Goal: Navigation & Orientation: Find specific page/section

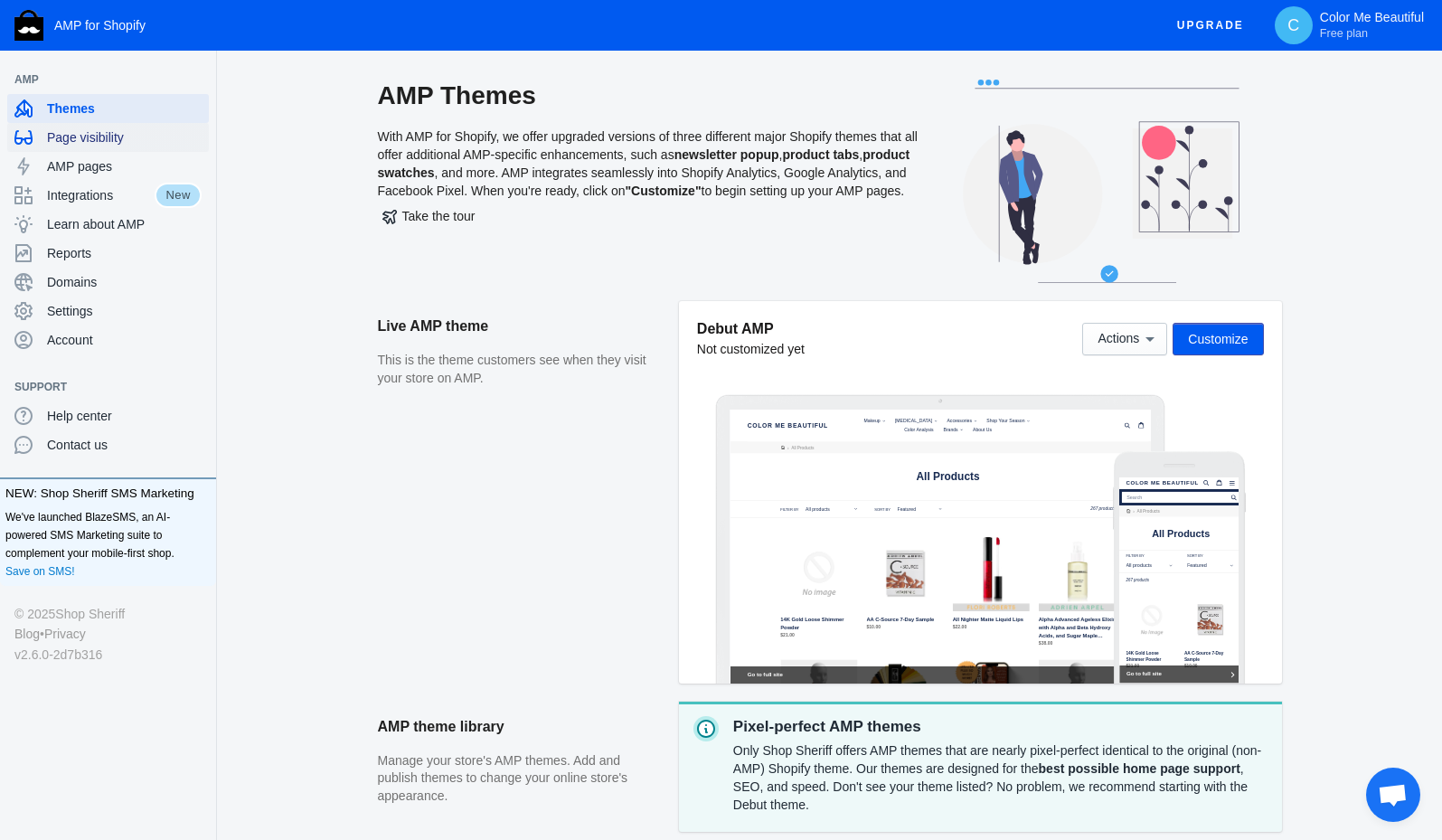
click at [106, 139] on span "Page visibility" at bounding box center [124, 137] width 155 height 18
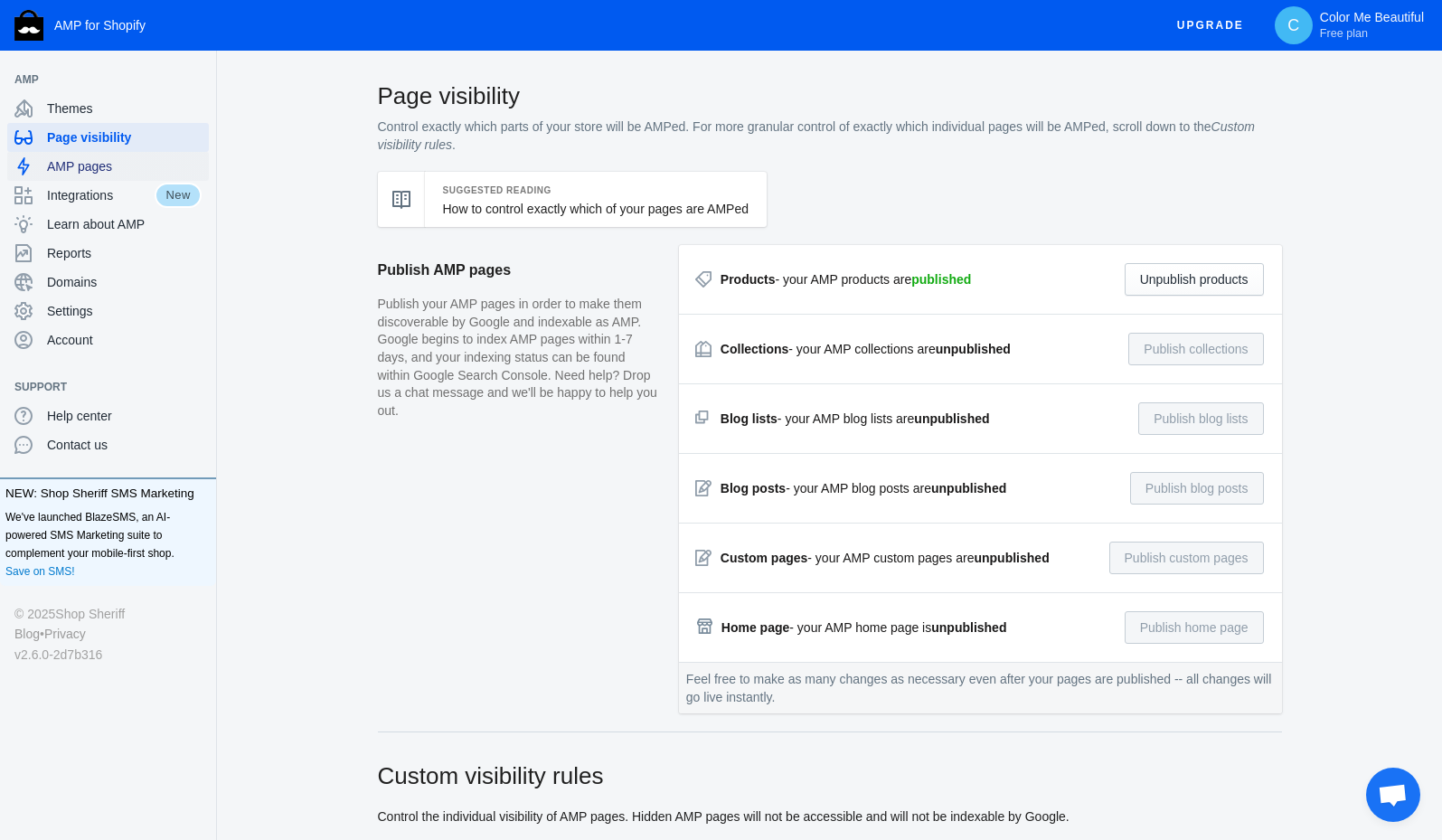
click at [107, 171] on span "AMP pages" at bounding box center [124, 166] width 155 height 18
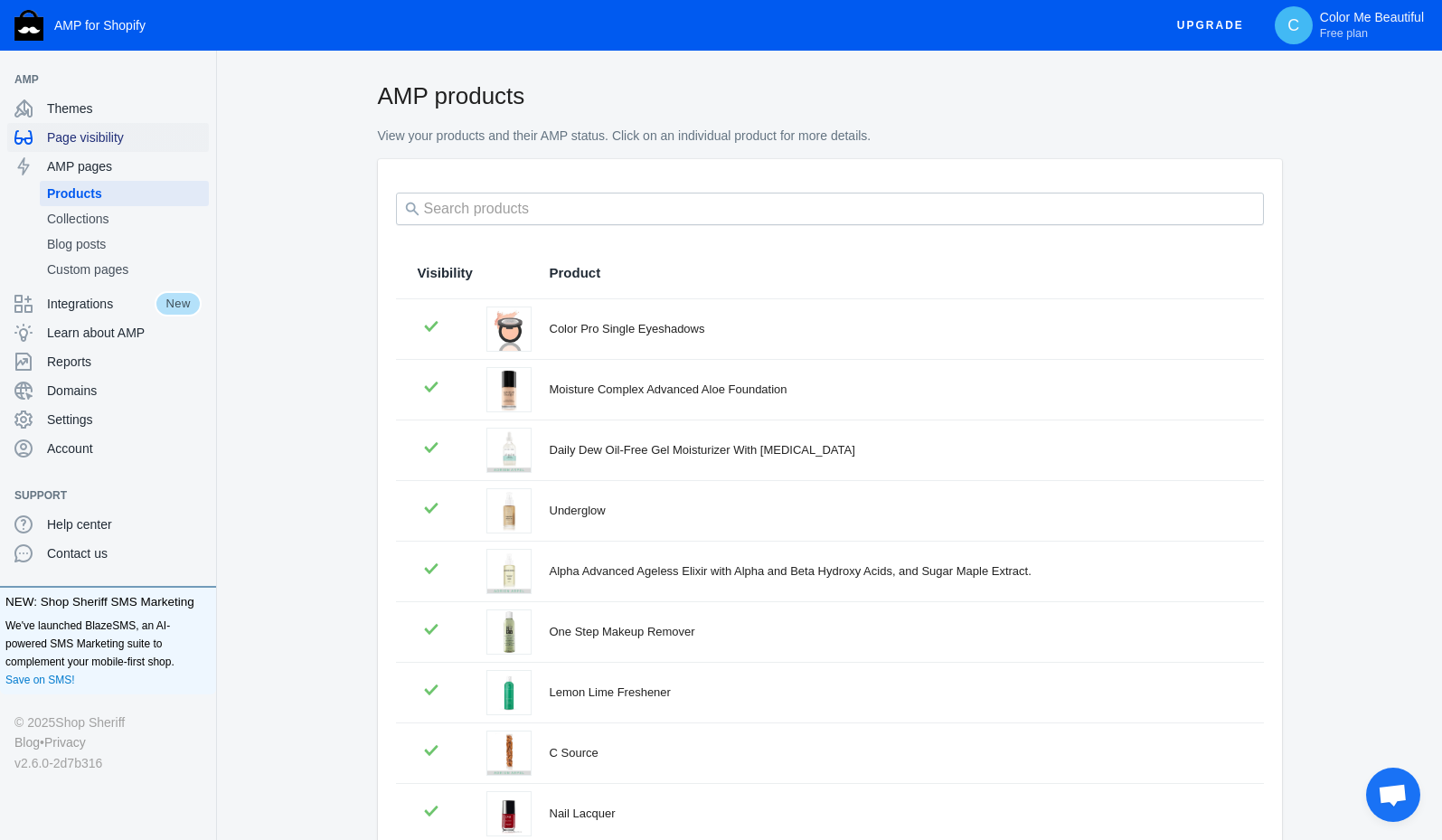
click at [119, 143] on span "Page visibility" at bounding box center [124, 137] width 155 height 18
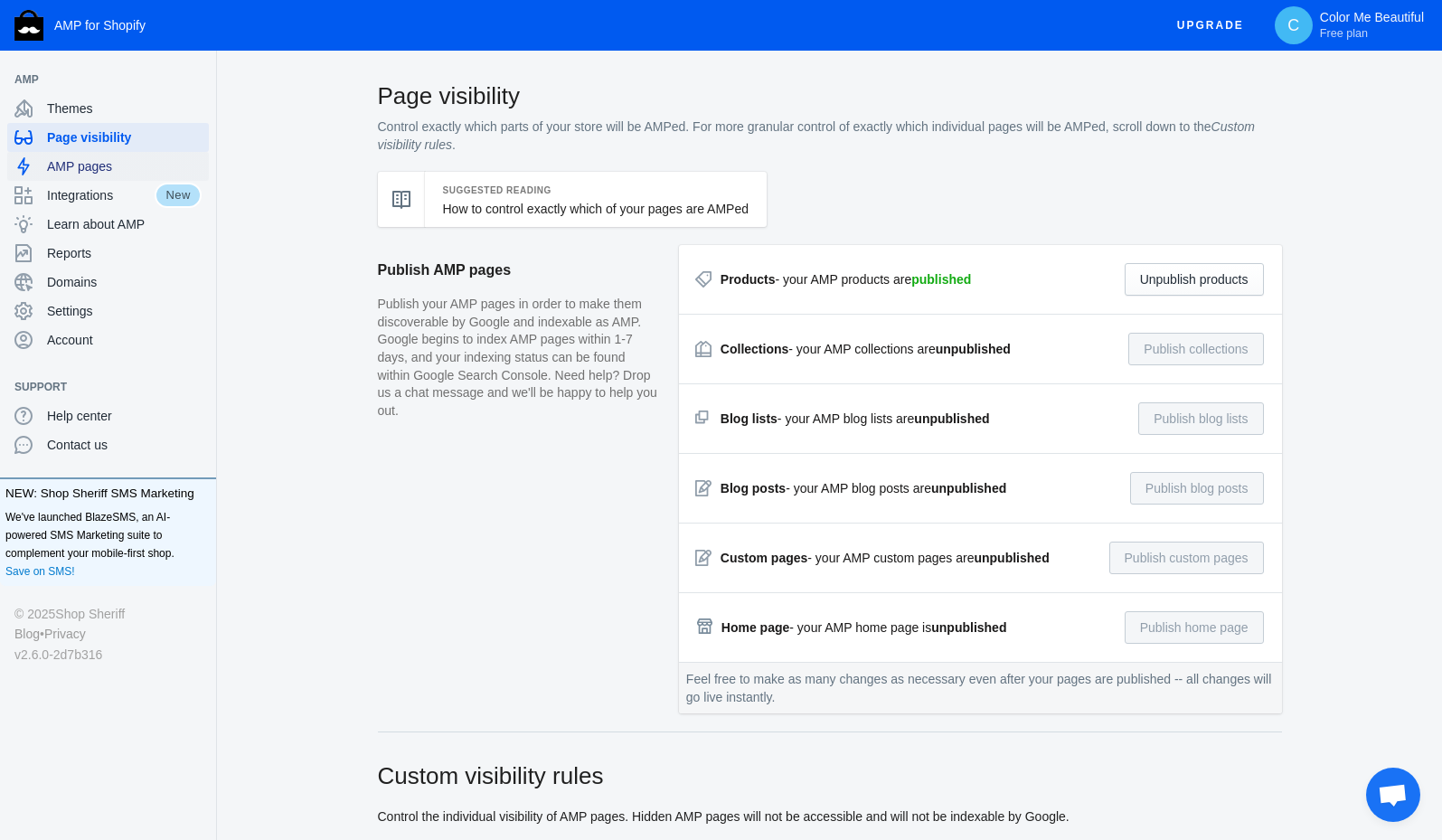
click at [131, 165] on span "AMP pages" at bounding box center [124, 166] width 155 height 18
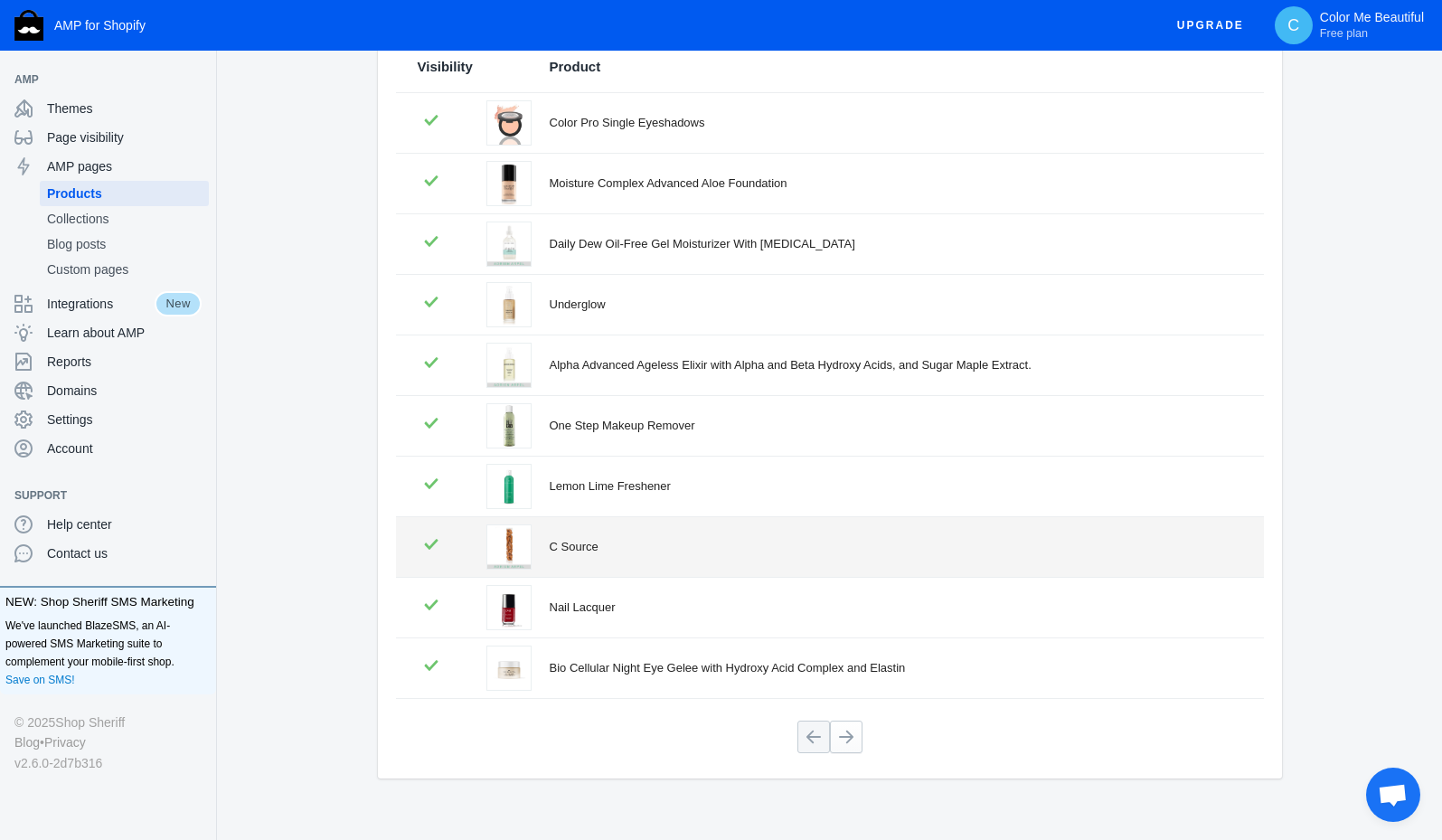
scroll to position [228, 0]
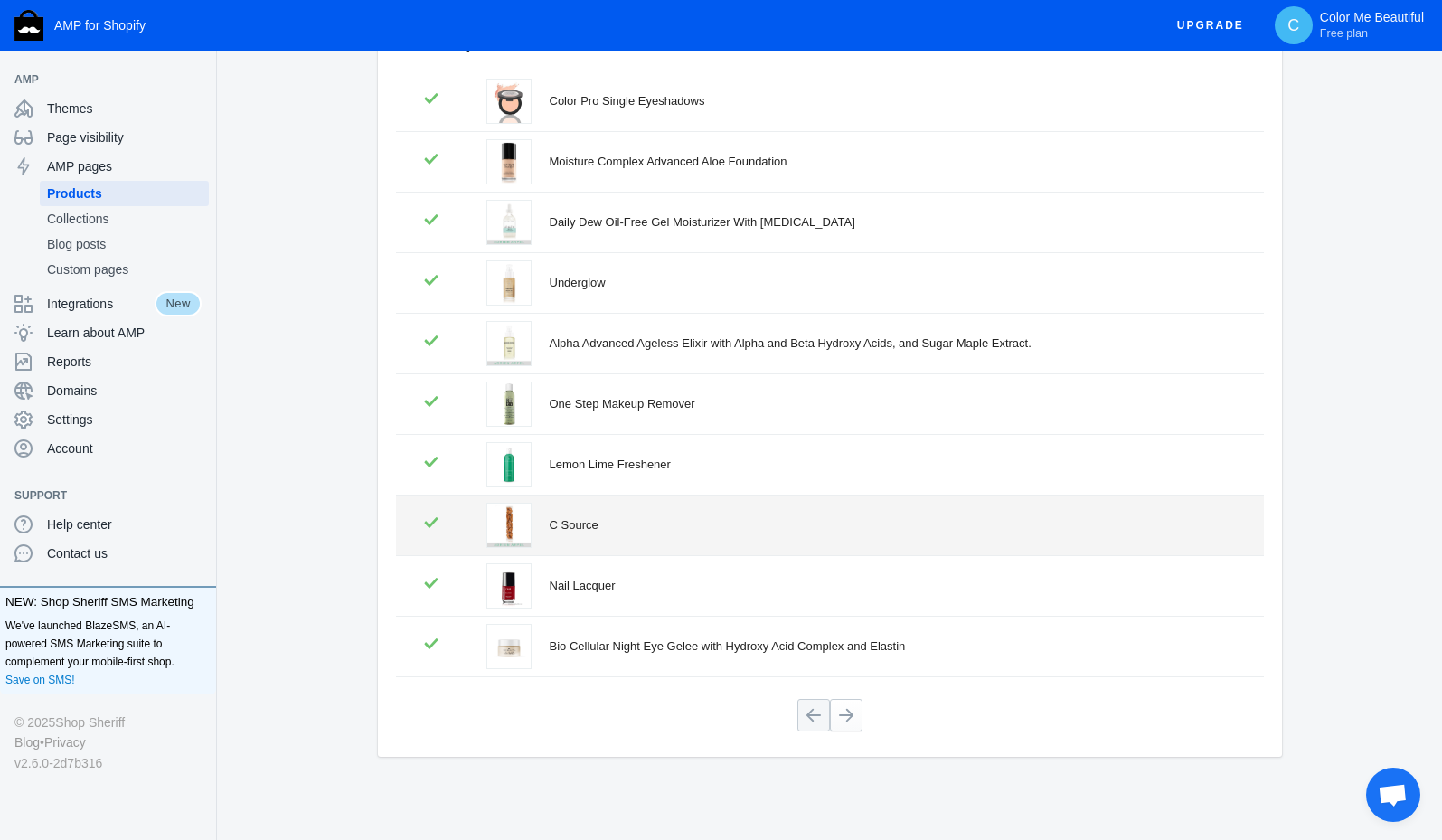
click at [585, 525] on div "C Source" at bounding box center [895, 524] width 692 height 18
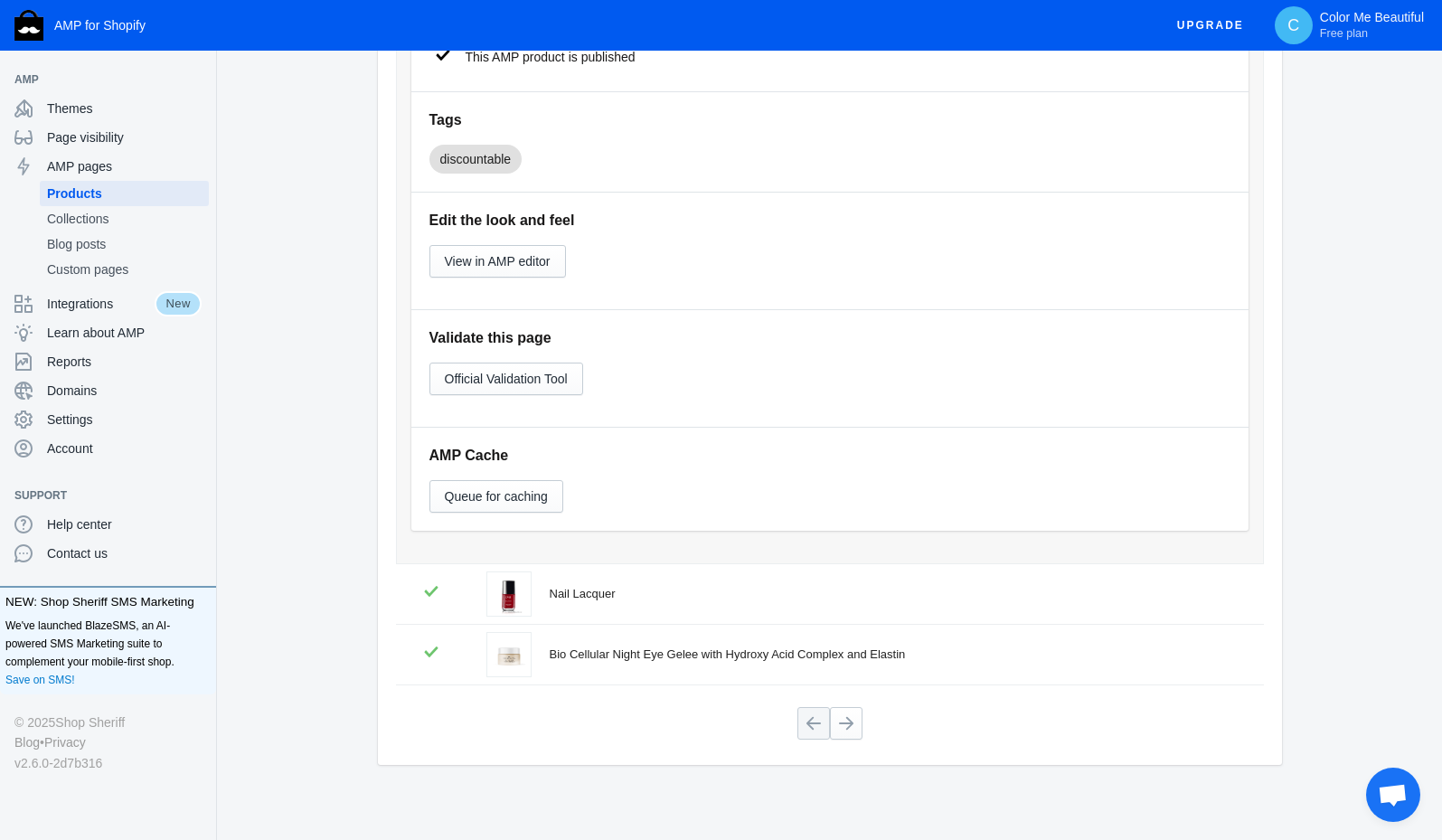
scroll to position [920, 0]
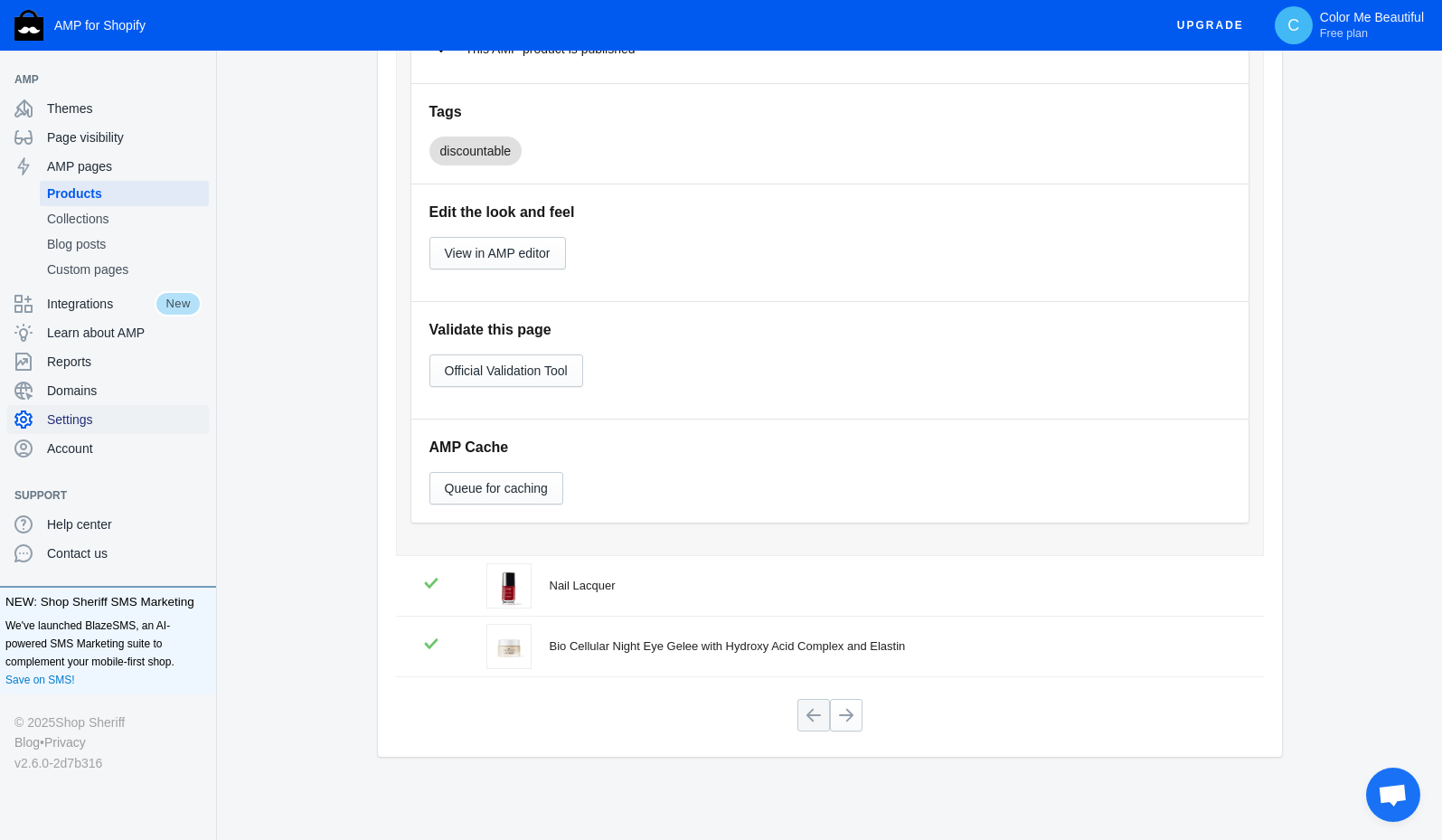
click at [118, 422] on span "Settings" at bounding box center [124, 419] width 155 height 18
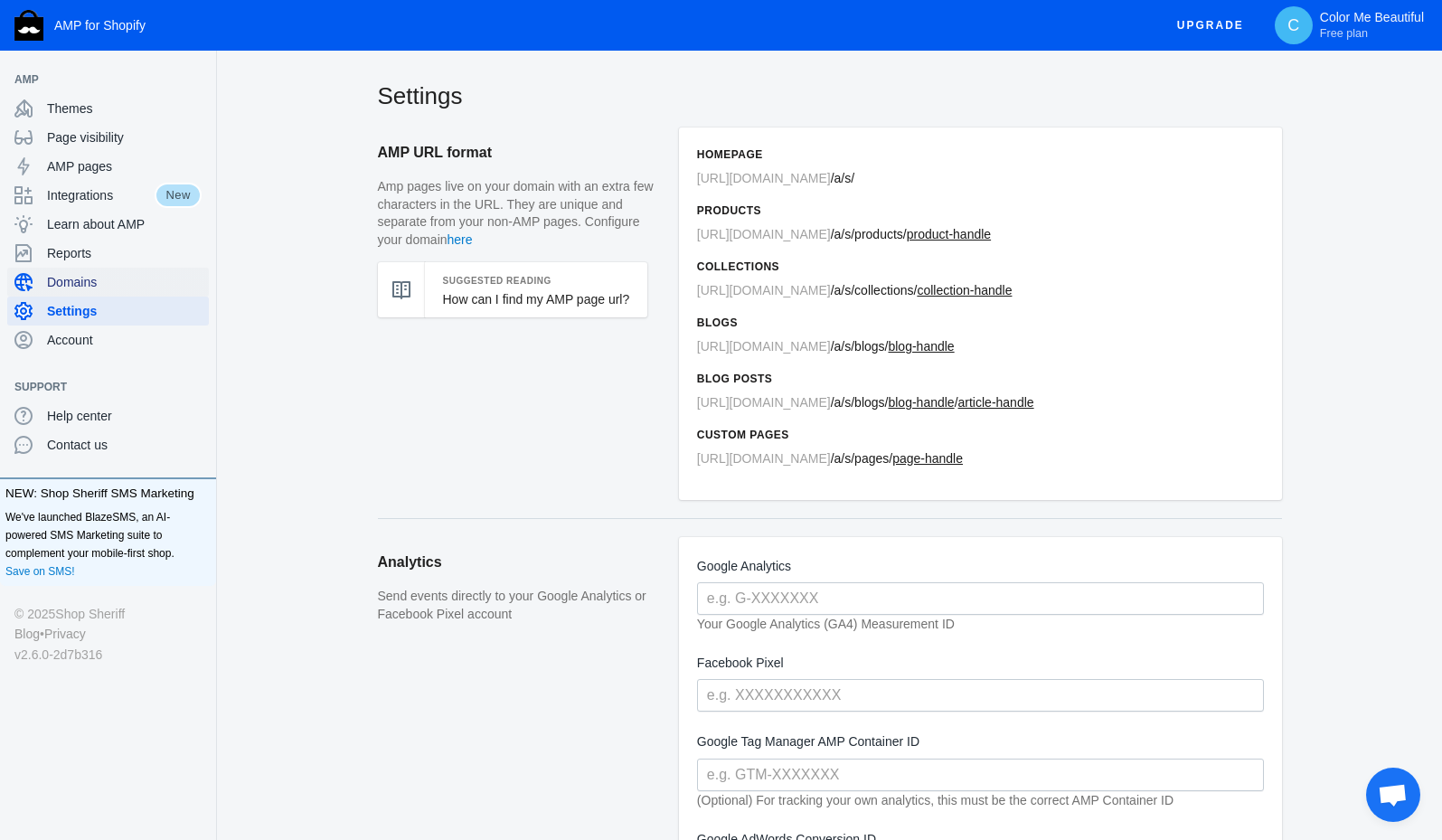
click at [119, 288] on span "Domains" at bounding box center [124, 281] width 155 height 18
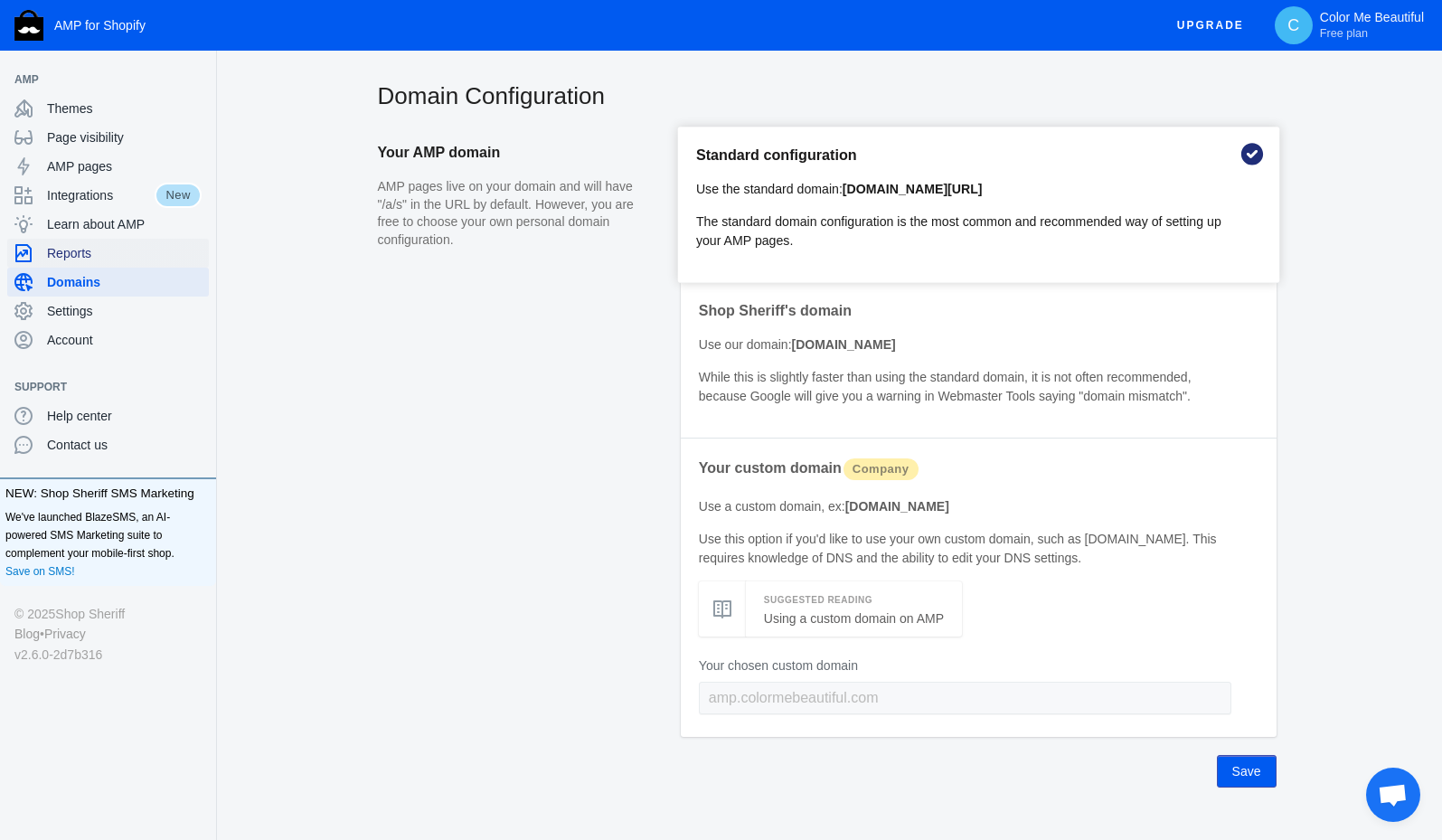
click at [113, 258] on span "Reports" at bounding box center [124, 252] width 155 height 18
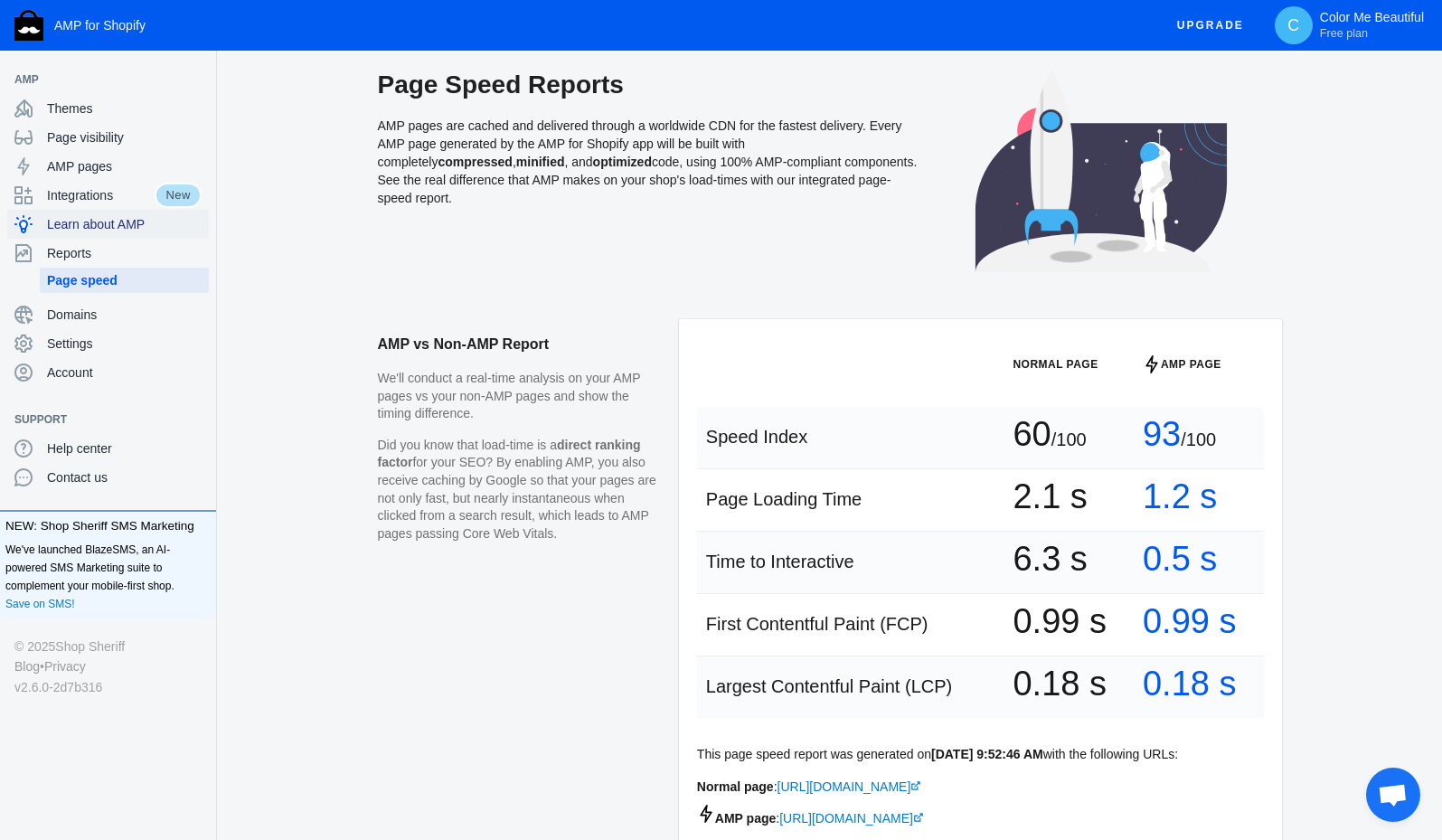
click at [92, 224] on span "Learn about AMP" at bounding box center [124, 224] width 155 height 18
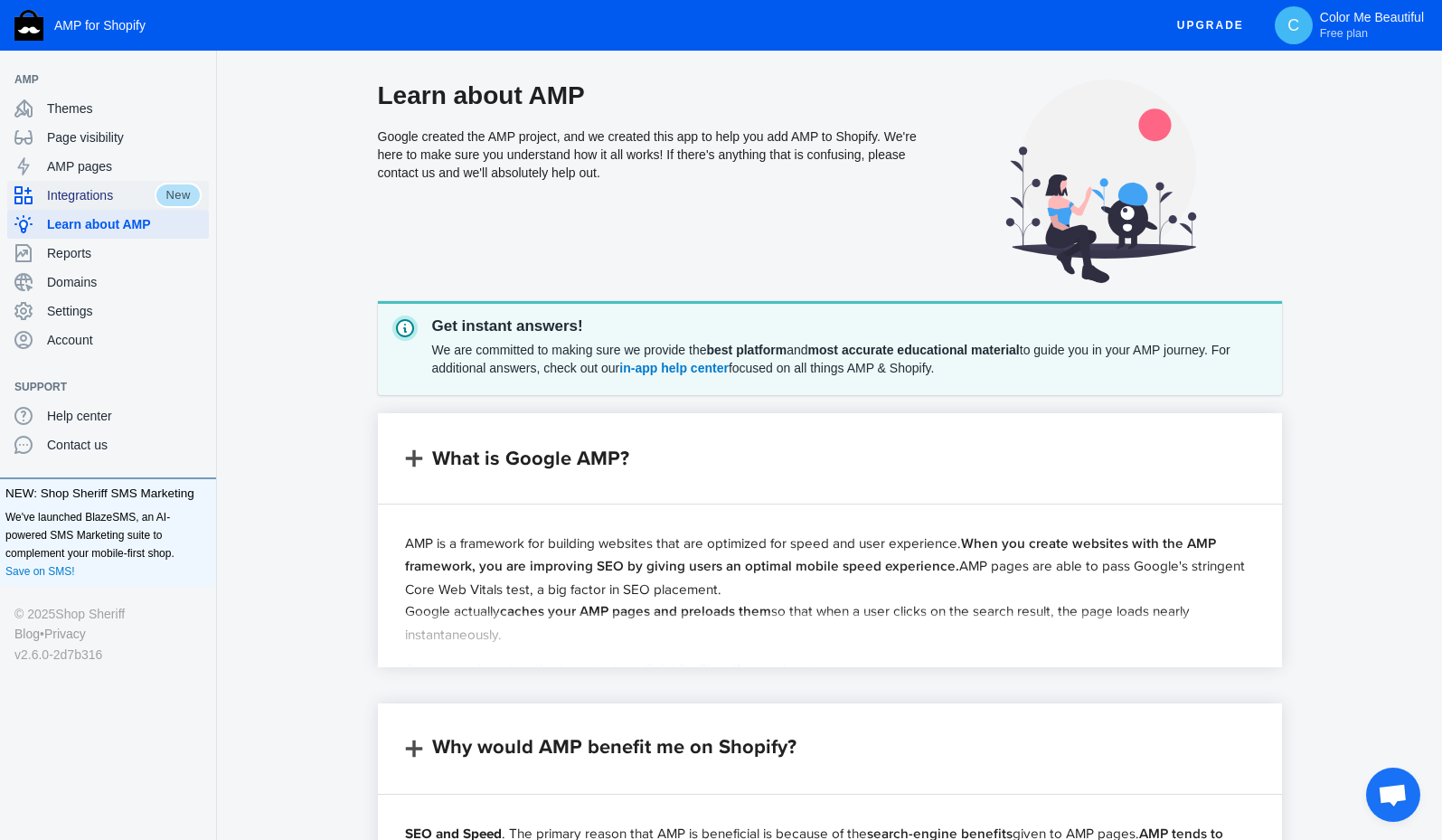
click at [95, 202] on span "Integrations" at bounding box center [100, 195] width 107 height 18
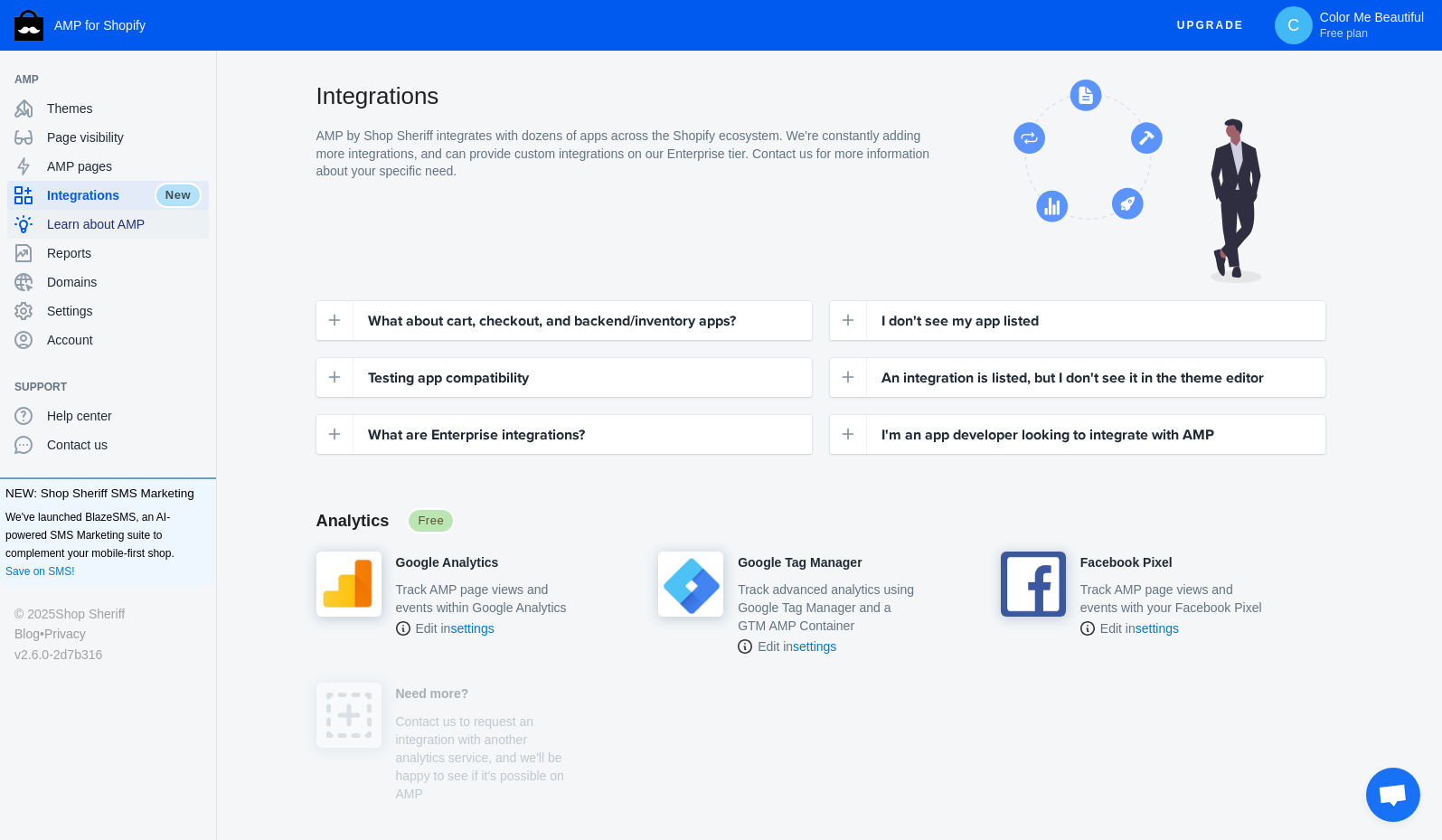
click at [100, 225] on span "Learn about AMP" at bounding box center [124, 224] width 155 height 18
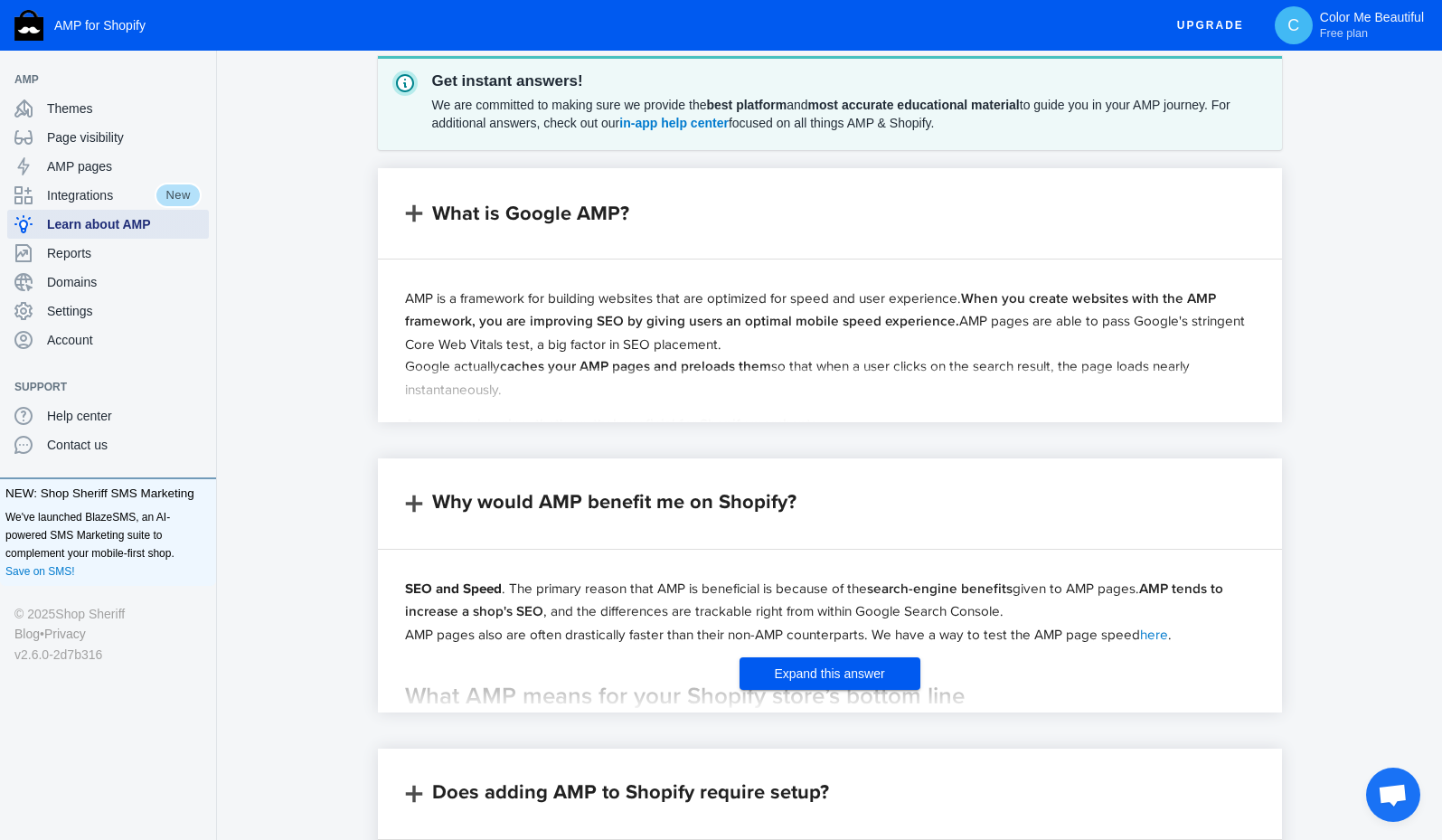
scroll to position [246, 0]
click at [793, 676] on span "Expand this answer" at bounding box center [829, 672] width 110 height 15
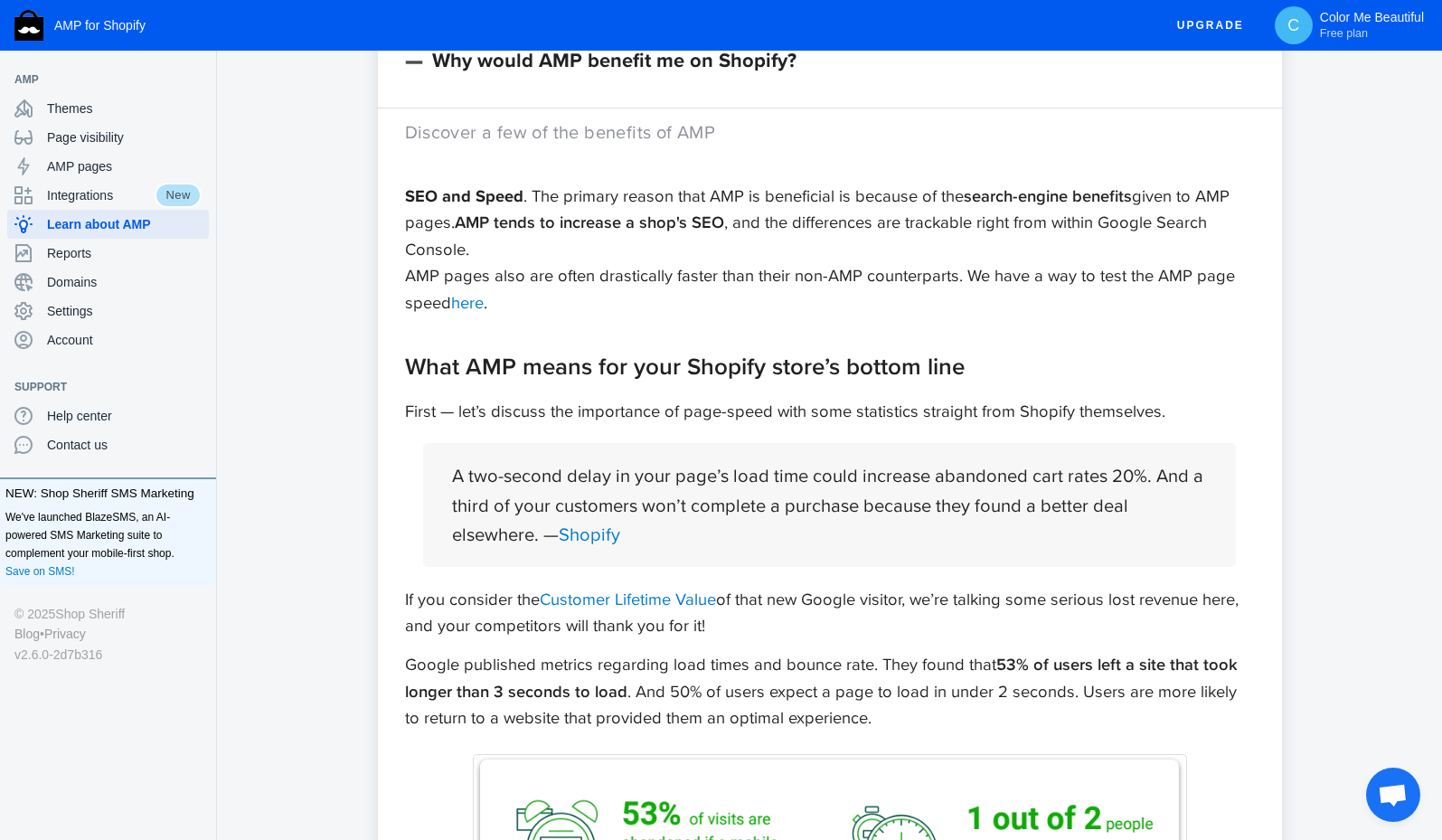
scroll to position [710, 0]
